Goal: Find specific page/section: Find specific page/section

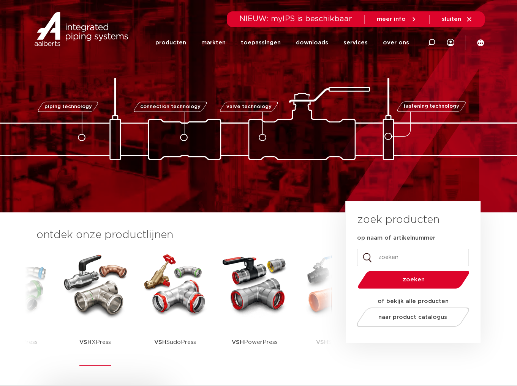
click at [96, 301] on img at bounding box center [95, 285] width 68 height 68
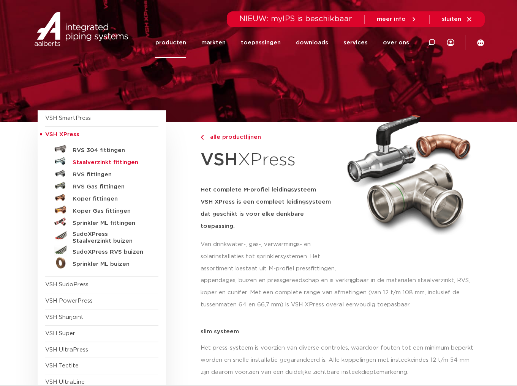
click at [91, 164] on h5 "Staalverzinkt fittingen" at bounding box center [110, 162] width 75 height 7
